Goal: Task Accomplishment & Management: Use online tool/utility

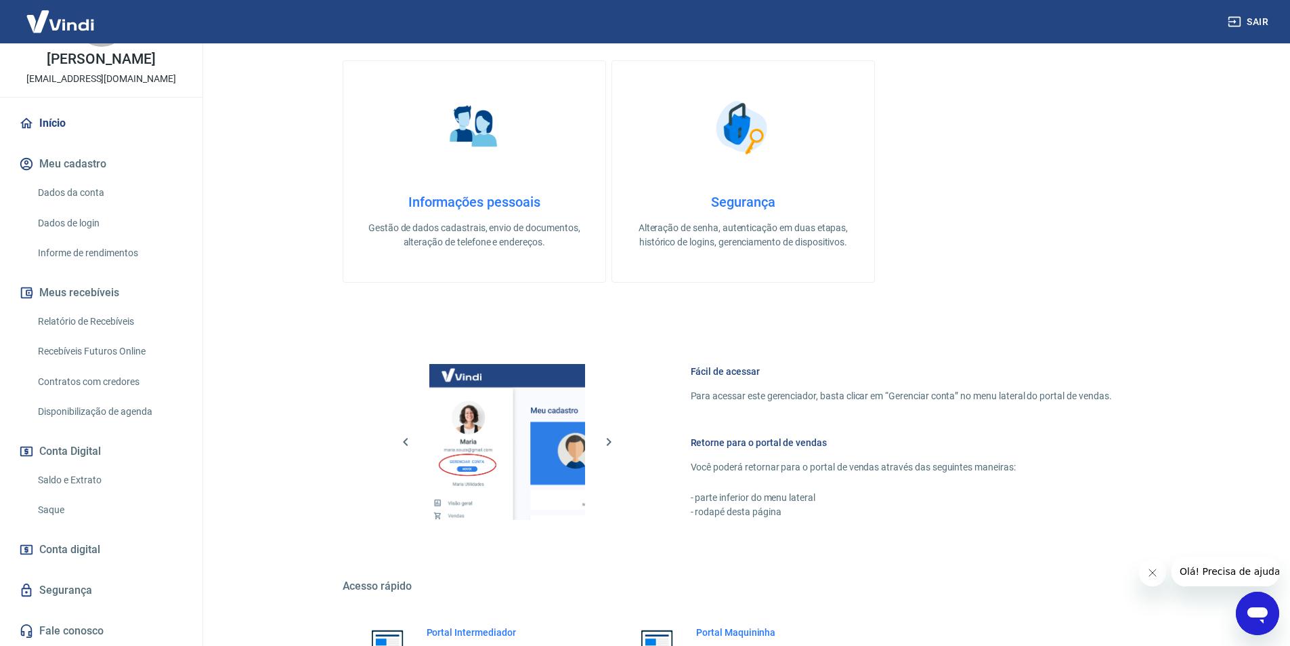
scroll to position [410, 0]
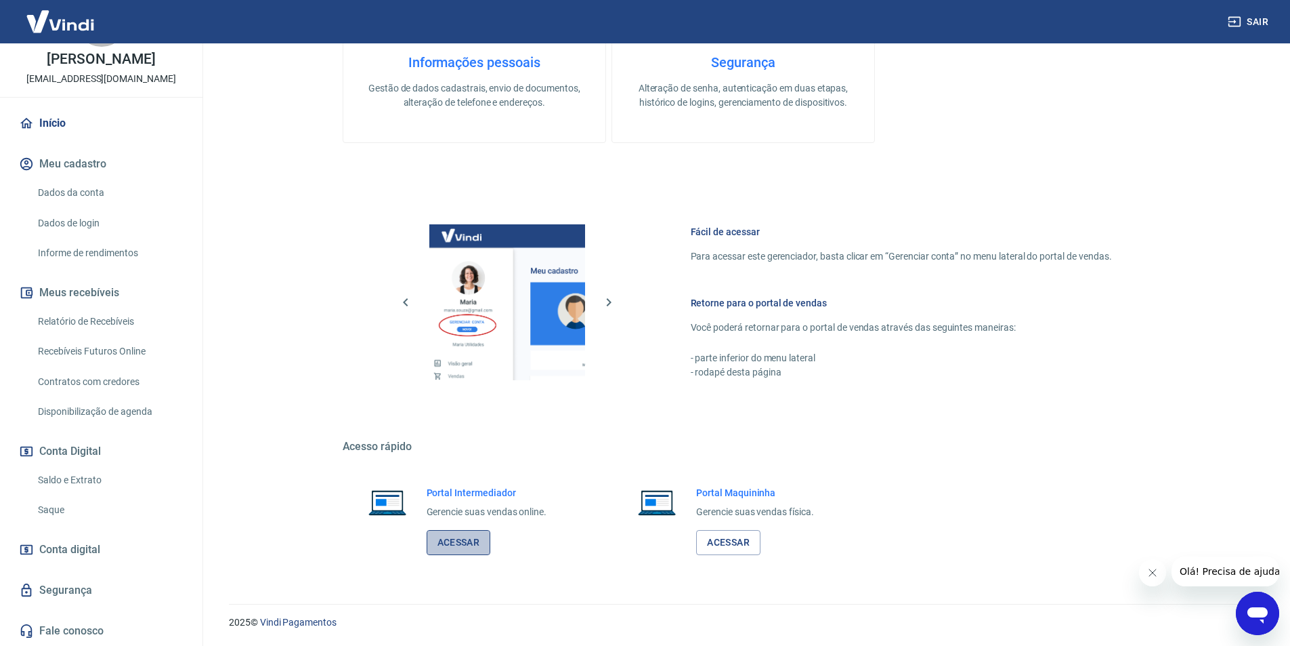
click at [452, 535] on link "Acessar" at bounding box center [459, 542] width 64 height 25
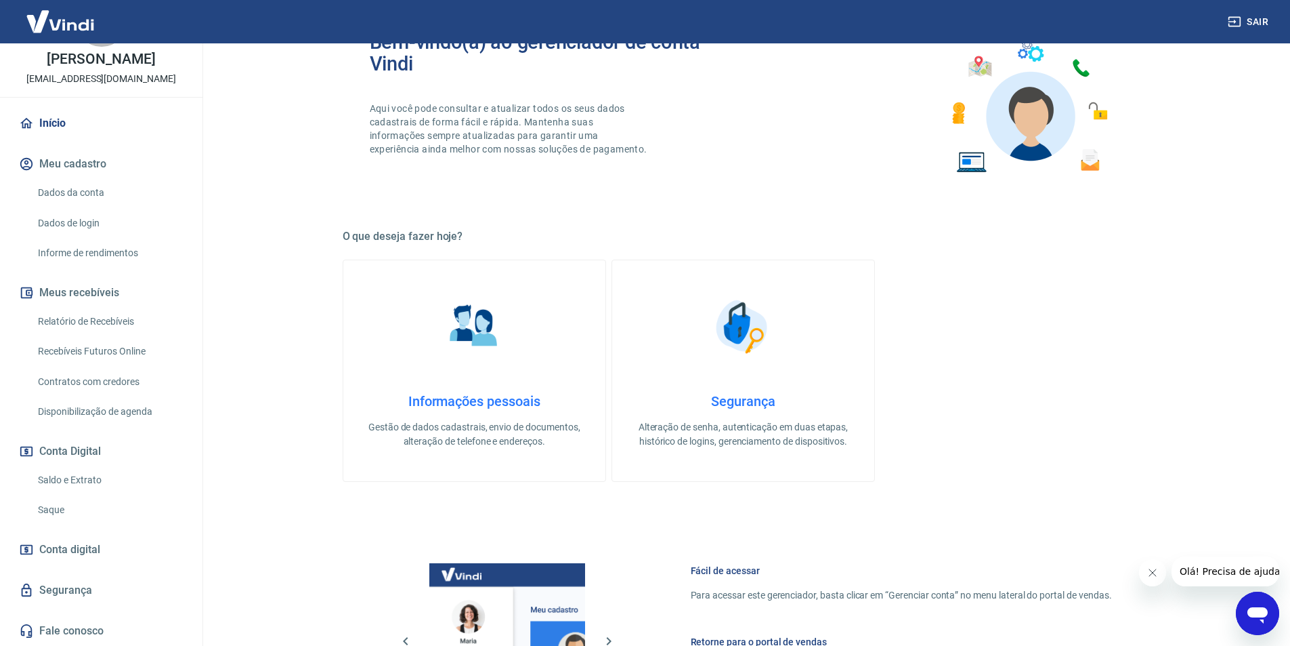
scroll to position [0, 0]
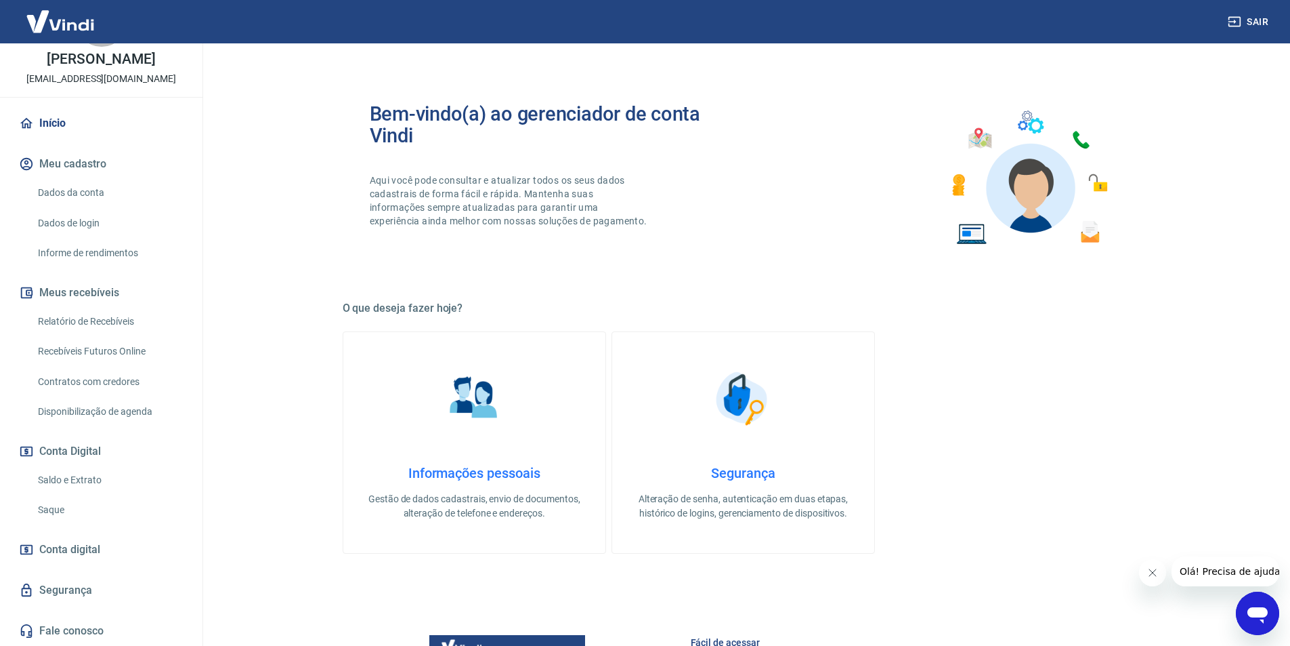
click at [47, 121] on link "Início" at bounding box center [101, 123] width 170 height 30
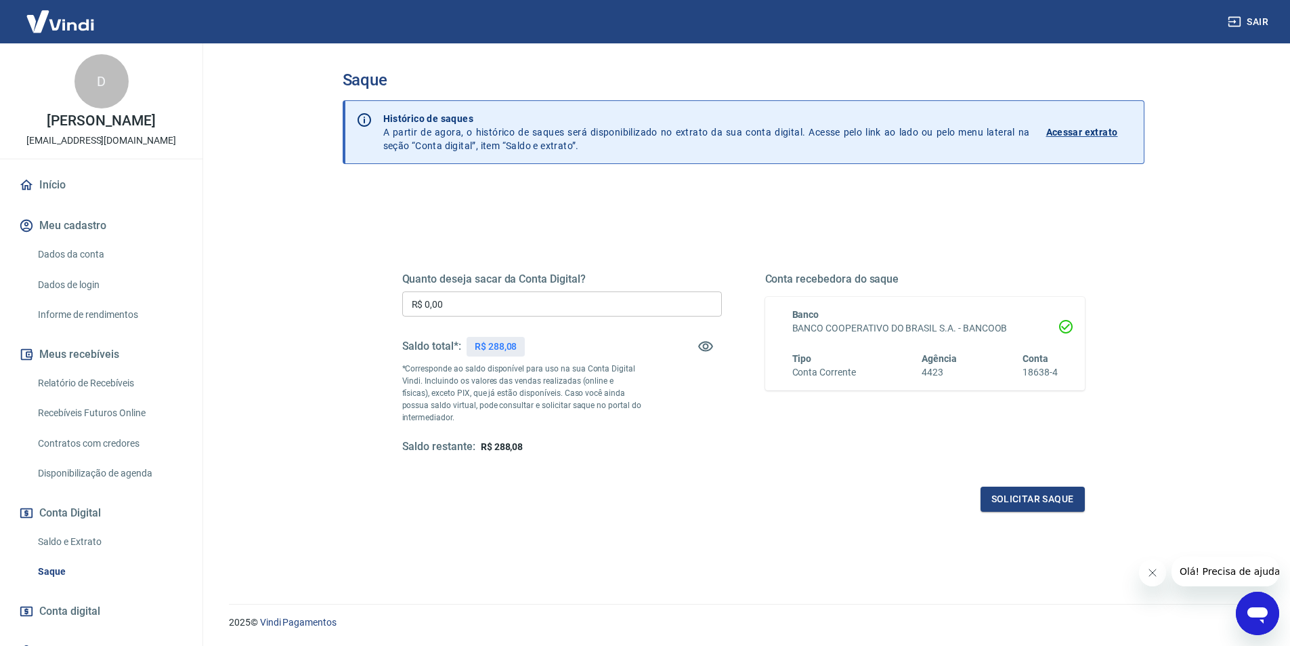
click at [653, 309] on input "R$ 0,00" at bounding box center [562, 303] width 320 height 25
type input "R$ 288,08"
click at [1060, 501] on button "Solicitar saque" at bounding box center [1033, 498] width 104 height 25
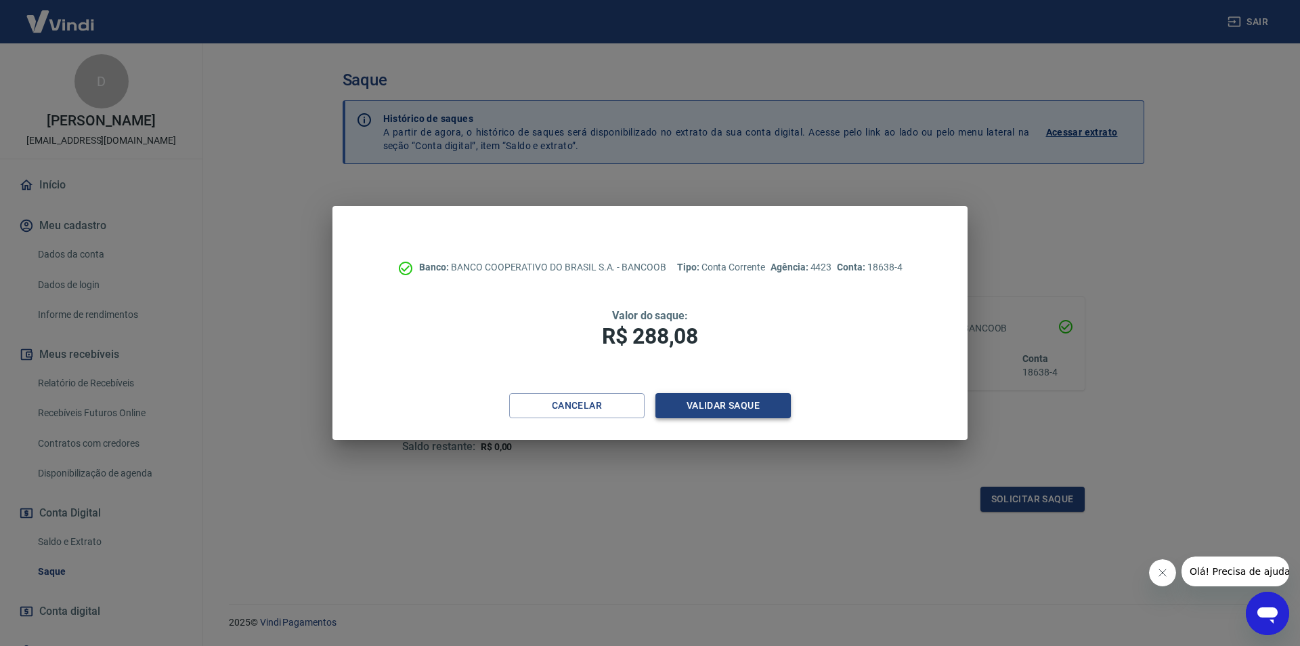
click at [759, 408] on button "Validar saque" at bounding box center [723, 405] width 135 height 25
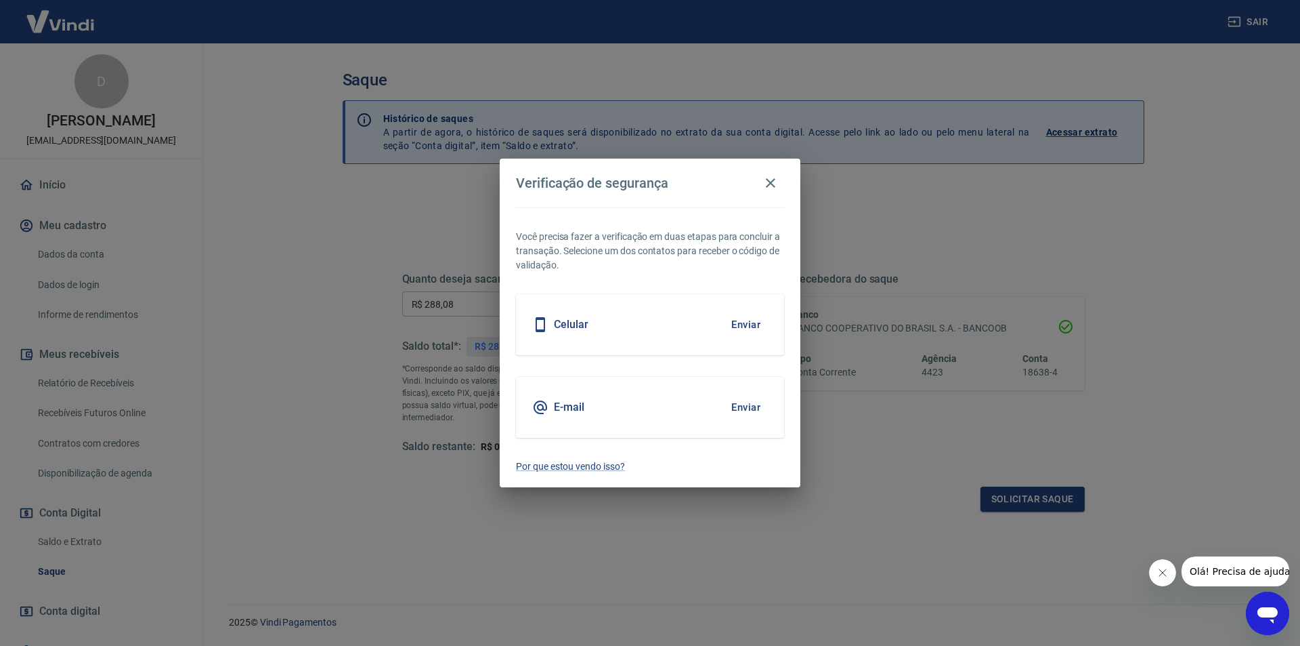
click at [684, 316] on div "Celular Enviar" at bounding box center [650, 324] width 268 height 61
click at [740, 322] on button "Enviar" at bounding box center [746, 324] width 44 height 28
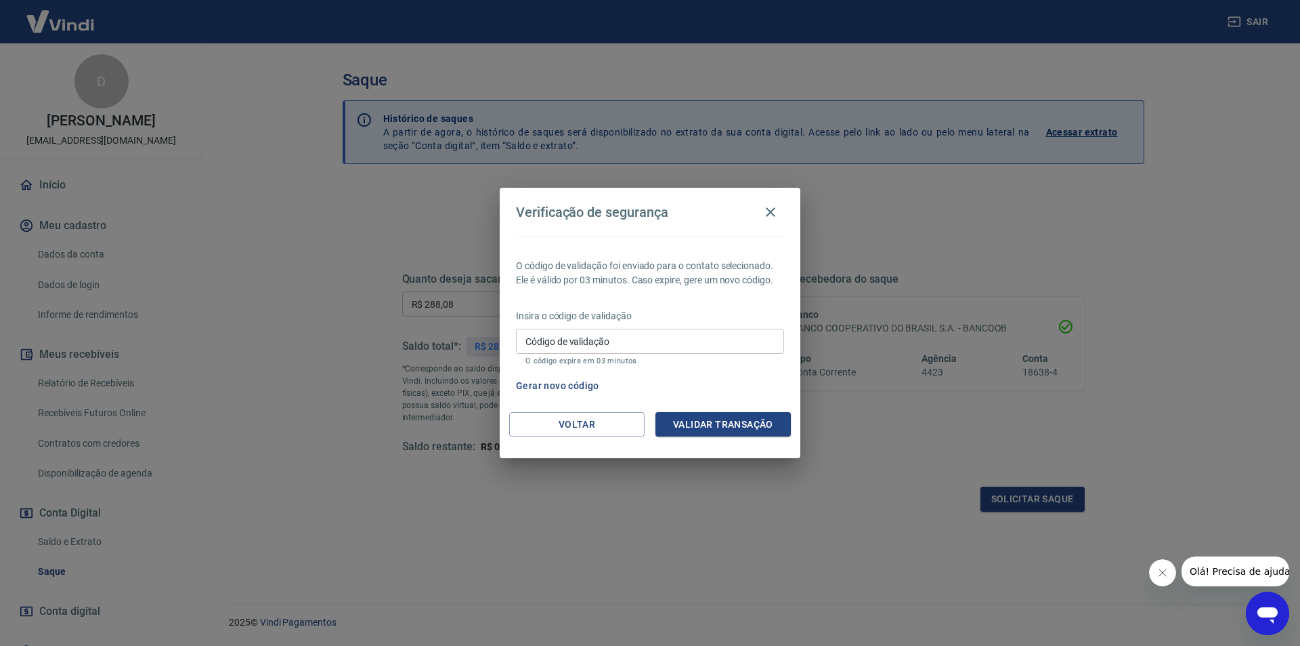
click at [692, 341] on input "Código de validação" at bounding box center [650, 341] width 268 height 25
type input "902825"
click at [732, 421] on button "Validar transação" at bounding box center [723, 424] width 135 height 25
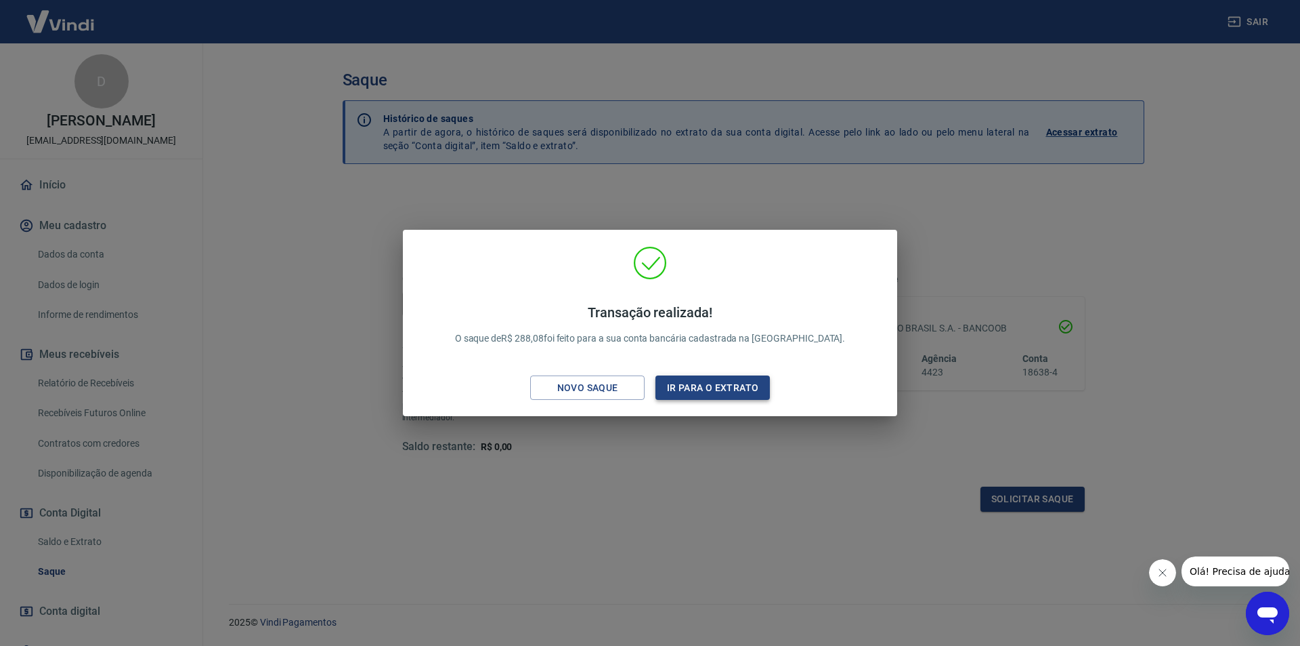
click at [734, 390] on button "Ir para o extrato" at bounding box center [713, 387] width 114 height 25
